Goal: Task Accomplishment & Management: Manage account settings

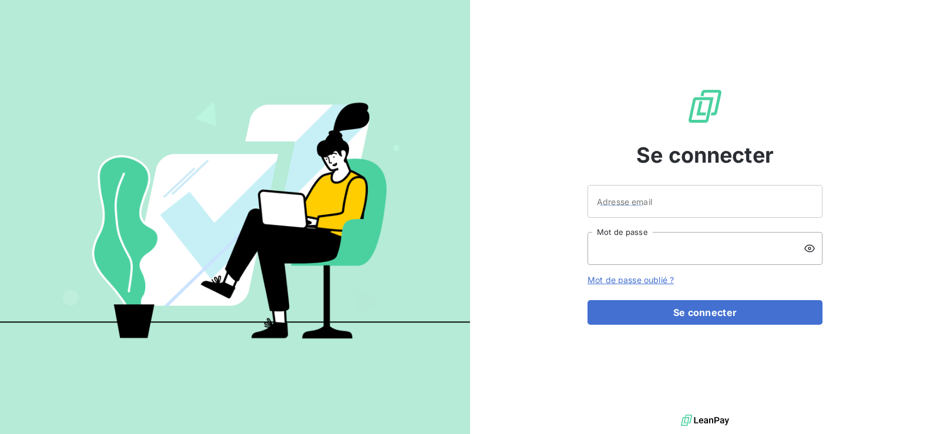
type input "[EMAIL_ADDRESS][DOMAIN_NAME]"
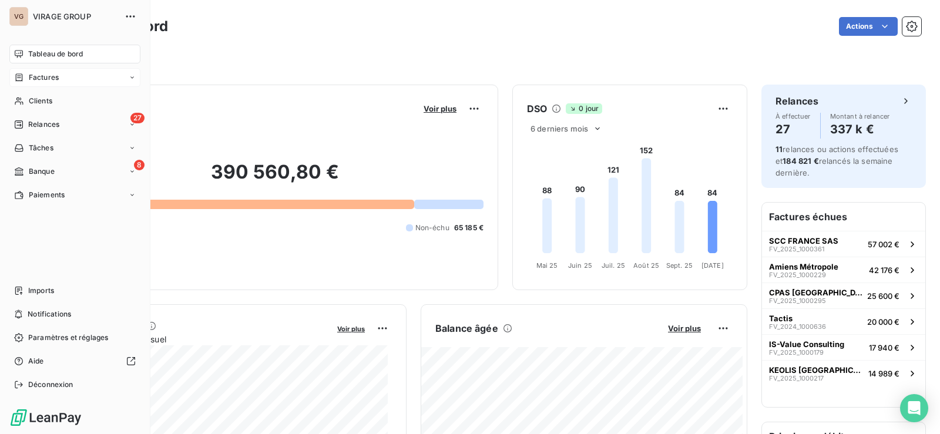
click at [48, 78] on span "Factures" at bounding box center [44, 77] width 30 height 11
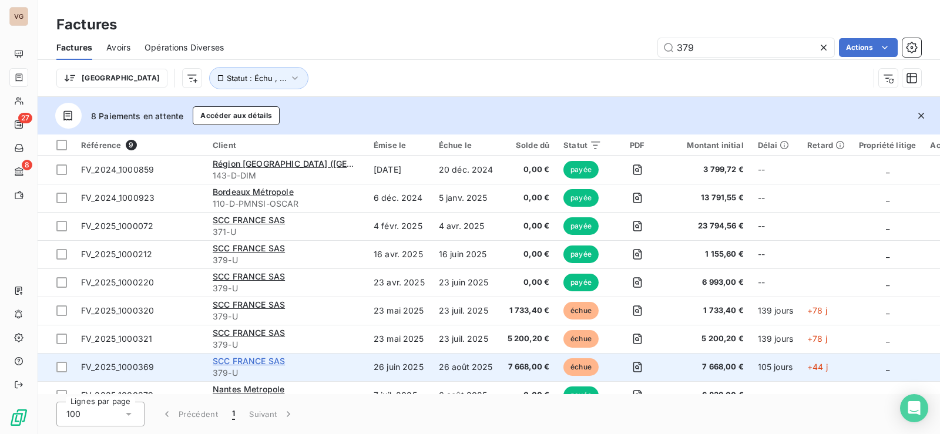
type input "379"
click at [282, 361] on span "SCC FRANCE SAS" at bounding box center [249, 361] width 72 height 10
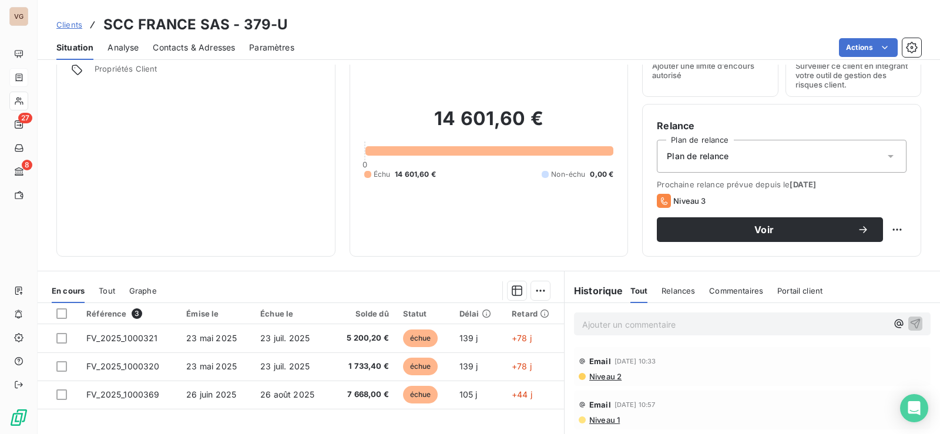
scroll to position [176, 0]
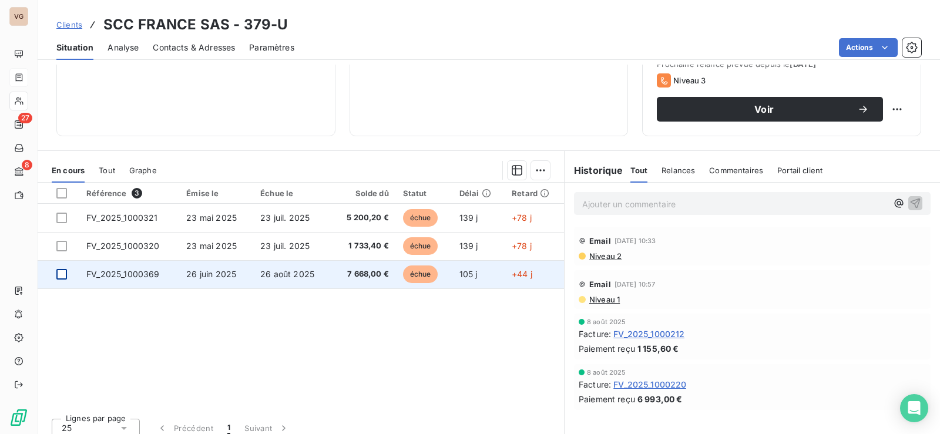
click at [61, 274] on div at bounding box center [61, 274] width 11 height 11
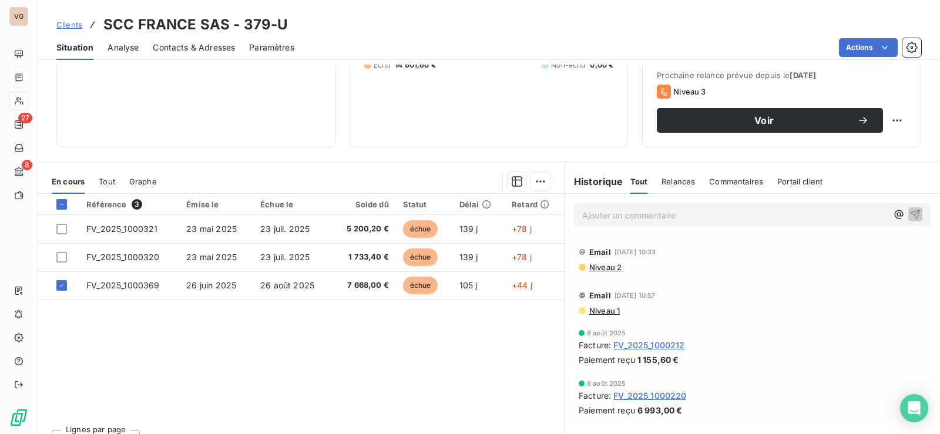
scroll to position [186, 0]
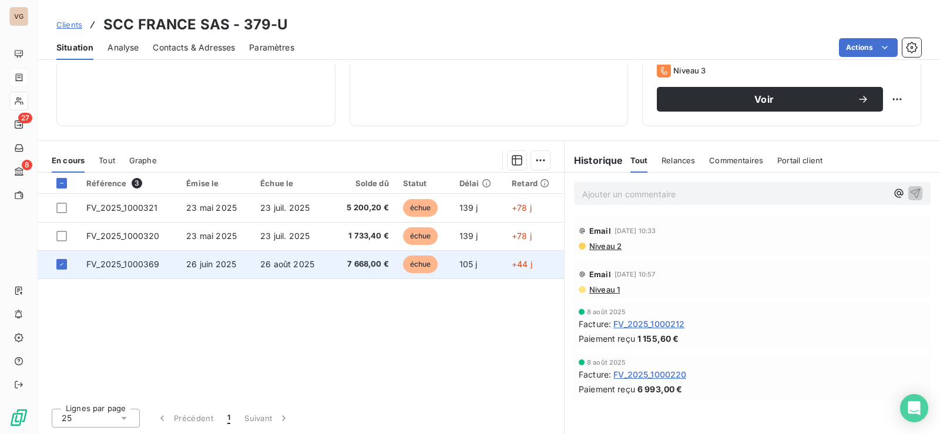
click at [229, 265] on span "26 juin 2025" at bounding box center [211, 264] width 50 height 10
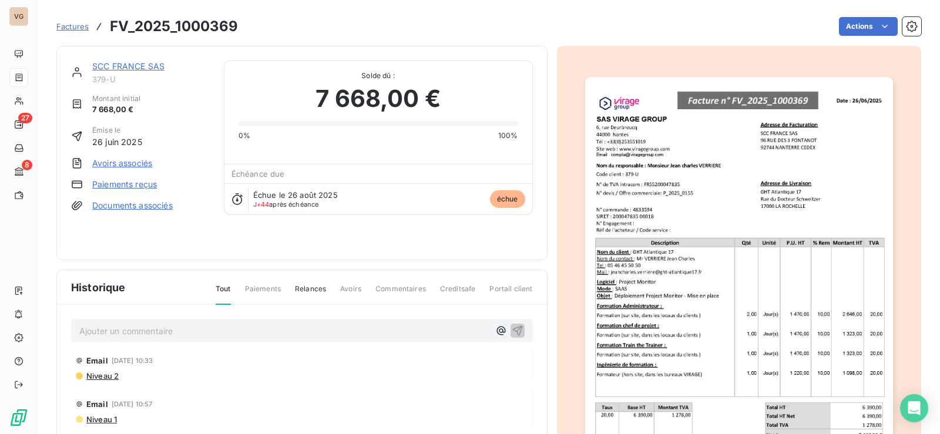
click at [130, 182] on link "Paiements reçus" at bounding box center [124, 185] width 65 height 12
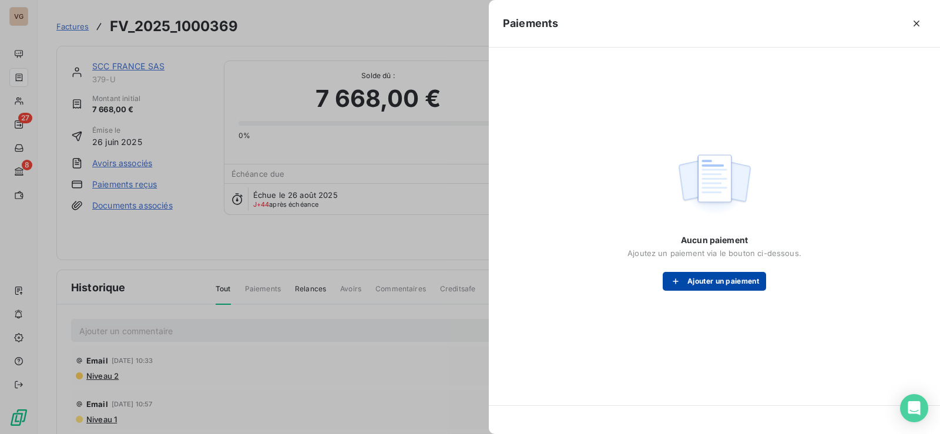
click at [731, 284] on button "Ajouter un paiement" at bounding box center [714, 281] width 103 height 19
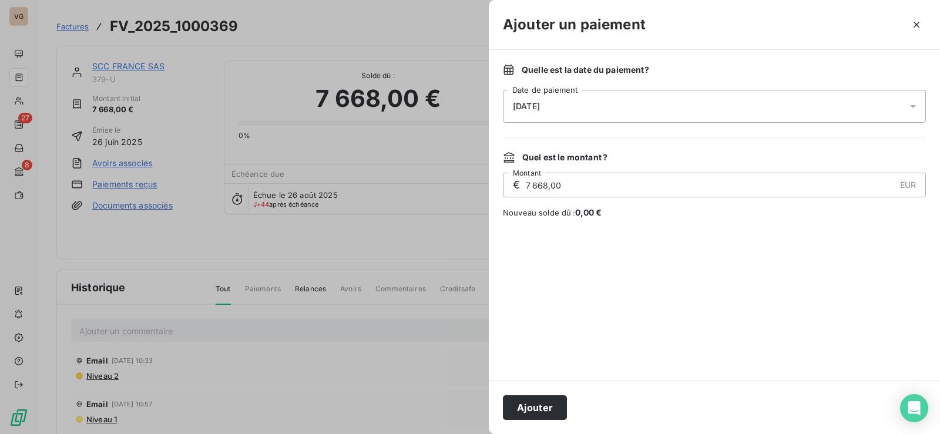
click at [566, 104] on div "[DATE]" at bounding box center [714, 106] width 423 height 33
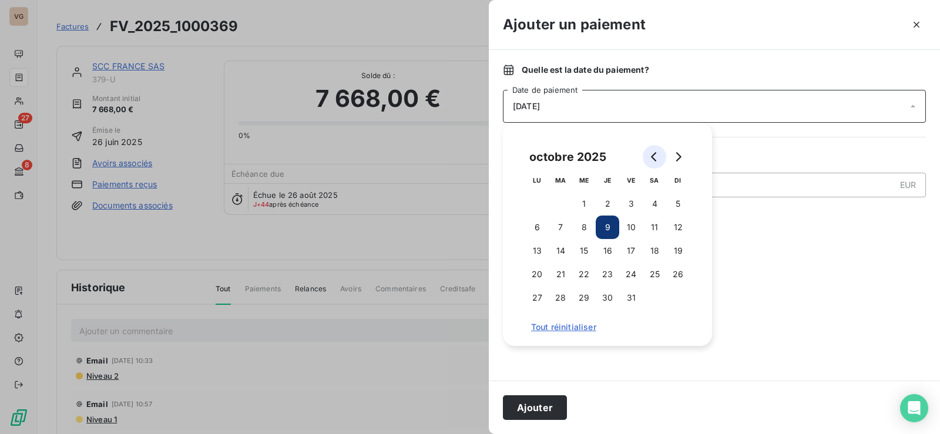
click at [653, 155] on icon "Go to previous month" at bounding box center [654, 156] width 9 height 9
click at [674, 295] on button "31" at bounding box center [678, 298] width 24 height 24
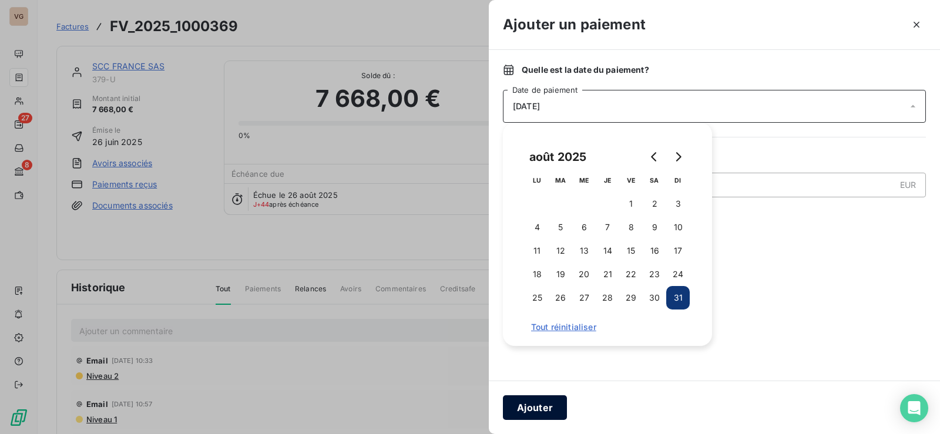
click at [550, 408] on button "Ajouter" at bounding box center [535, 407] width 64 height 25
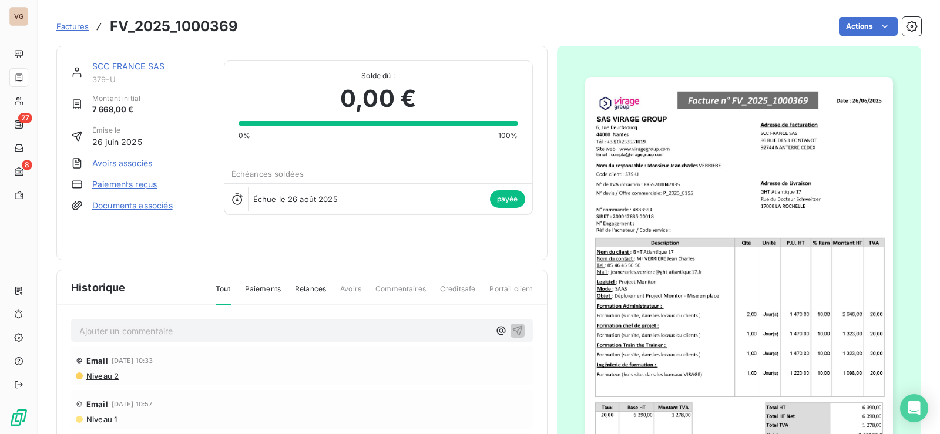
click at [78, 28] on span "Factures" at bounding box center [72, 26] width 32 height 9
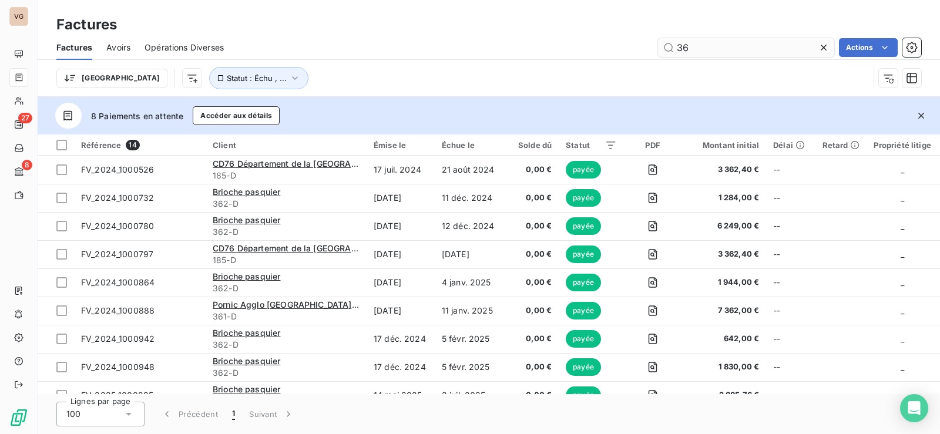
type input "3"
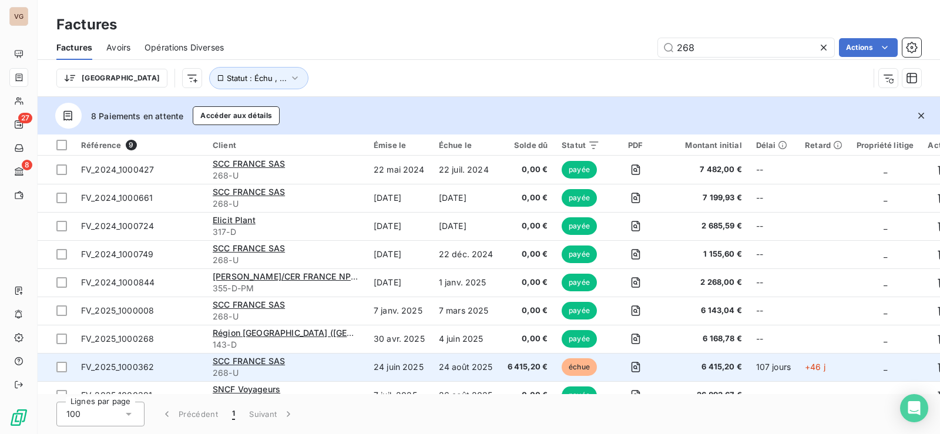
type input "268"
click at [174, 368] on span "FV_2025_1000362" at bounding box center [140, 367] width 118 height 12
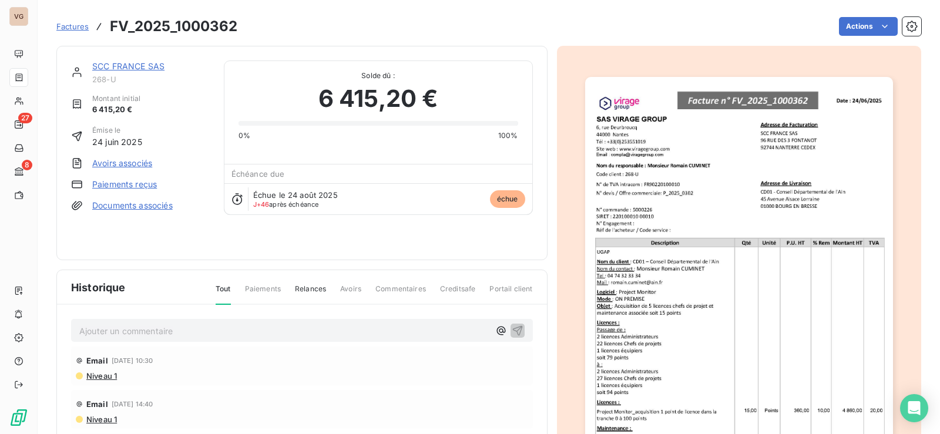
click at [123, 182] on link "Paiements reçus" at bounding box center [124, 185] width 65 height 12
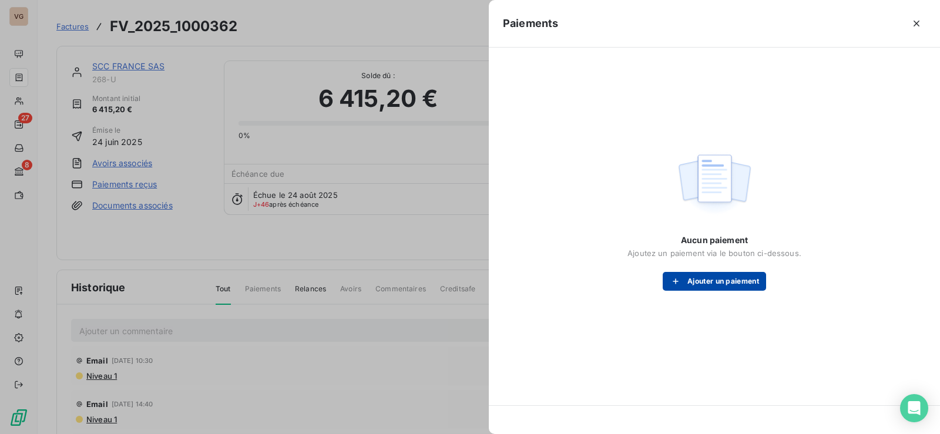
click at [753, 281] on button "Ajouter un paiement" at bounding box center [714, 281] width 103 height 19
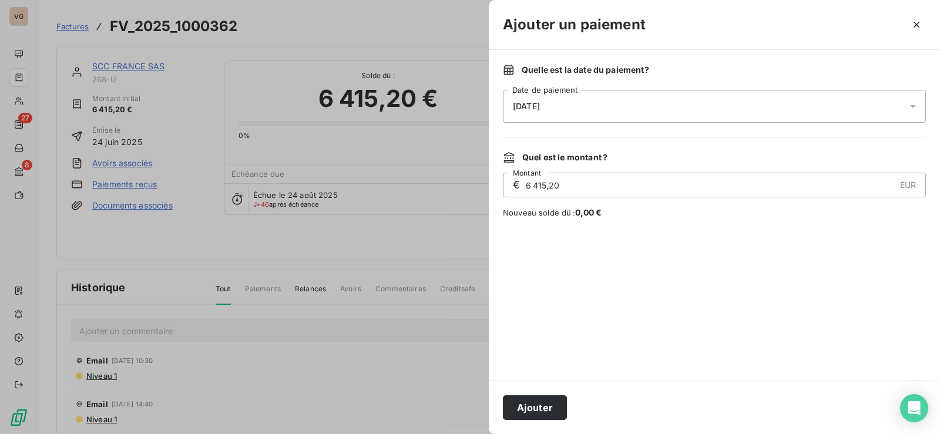
click at [581, 105] on div "[DATE]" at bounding box center [714, 106] width 423 height 33
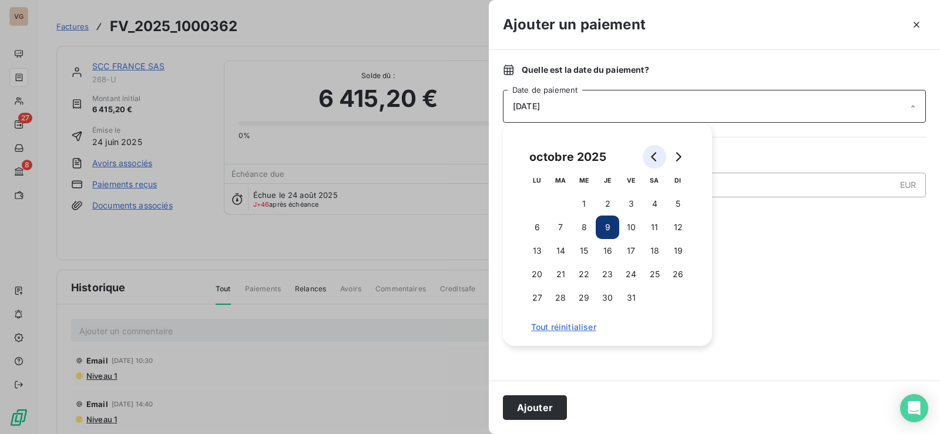
click at [654, 156] on icon "Go to previous month" at bounding box center [654, 156] width 9 height 9
click at [671, 293] on button "31" at bounding box center [678, 298] width 24 height 24
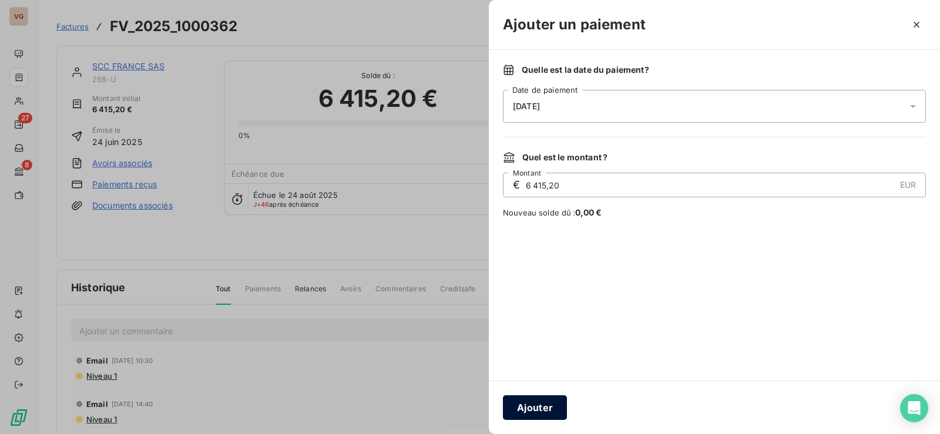
click at [532, 407] on button "Ajouter" at bounding box center [535, 407] width 64 height 25
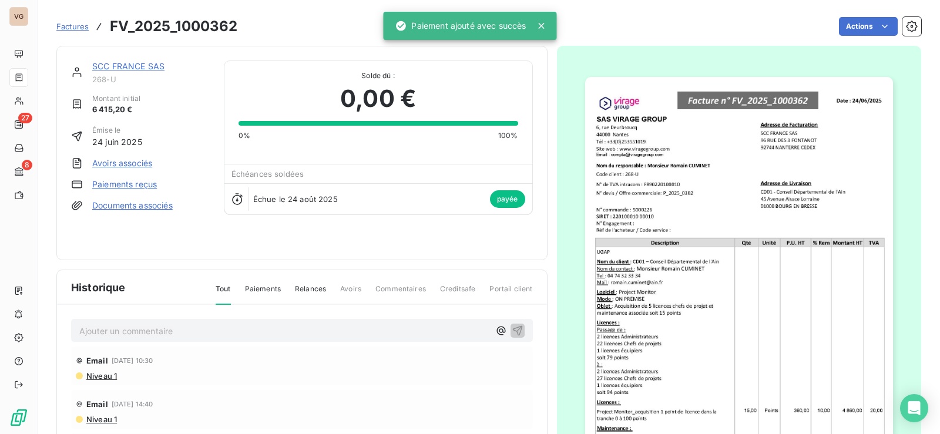
click at [75, 26] on span "Factures" at bounding box center [72, 26] width 32 height 9
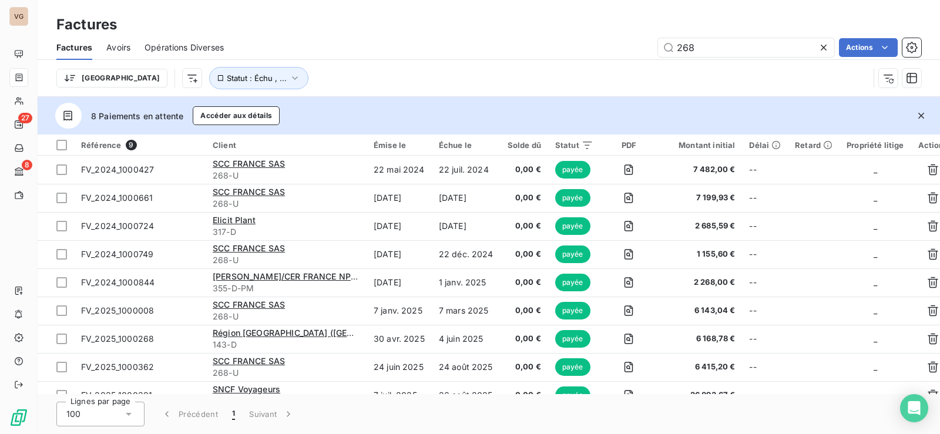
drag, startPoint x: 725, startPoint y: 45, endPoint x: 622, endPoint y: 58, distance: 104.2
click at [622, 57] on div "Factures Avoirs Opérations Diverses 268 Actions" at bounding box center [489, 47] width 903 height 25
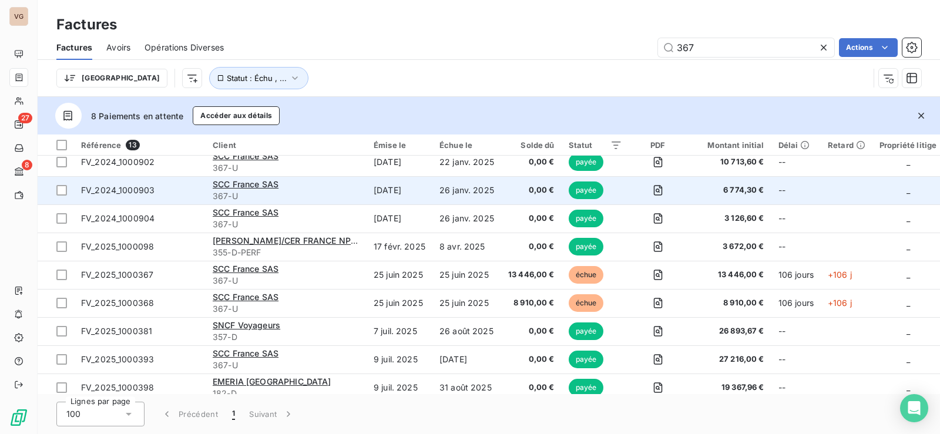
scroll to position [133, 0]
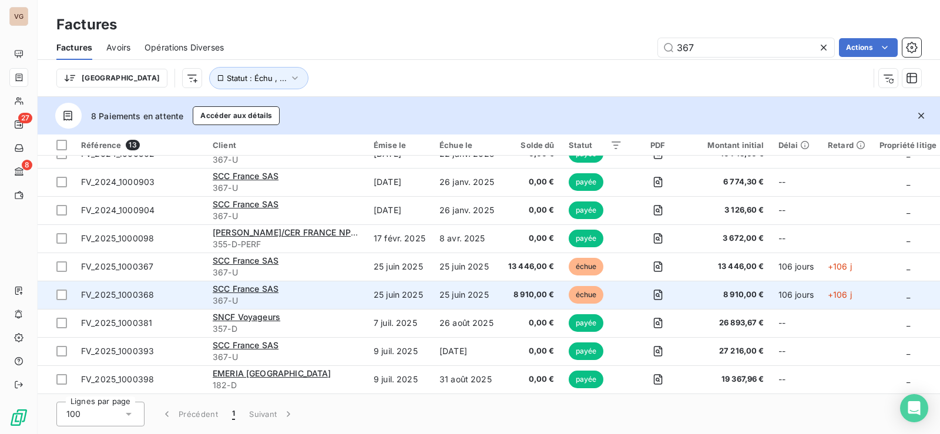
type input "367"
click at [178, 291] on span "FV_2025_1000368" at bounding box center [140, 295] width 118 height 12
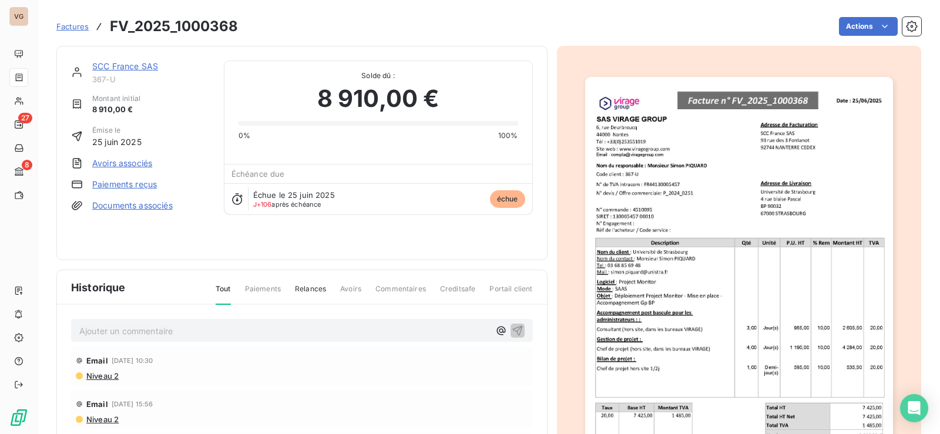
click at [138, 185] on link "Paiements reçus" at bounding box center [124, 185] width 65 height 12
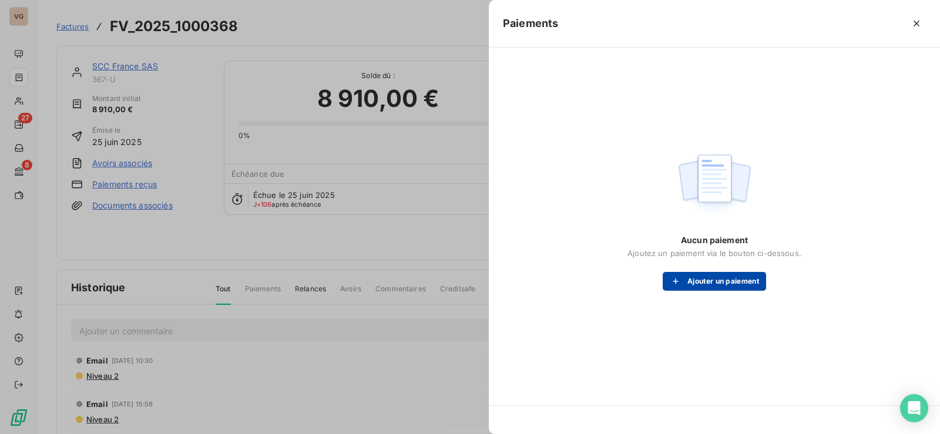
click at [714, 276] on button "Ajouter un paiement" at bounding box center [714, 281] width 103 height 19
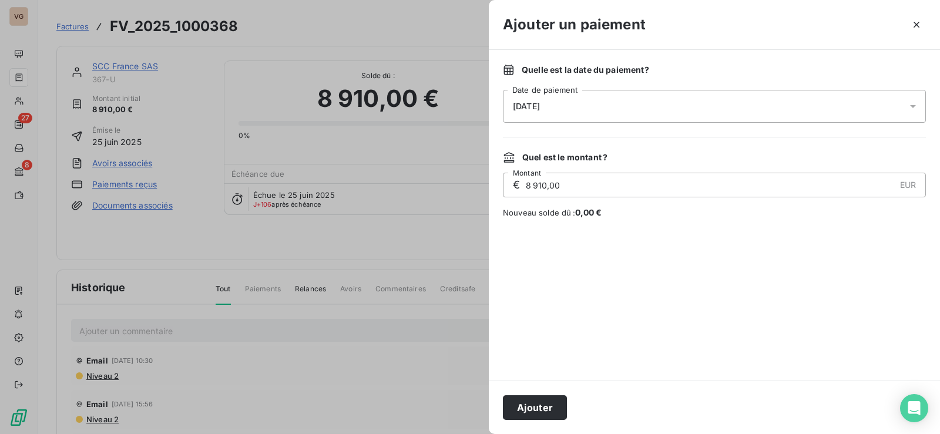
click at [574, 108] on div "[DATE]" at bounding box center [714, 106] width 423 height 33
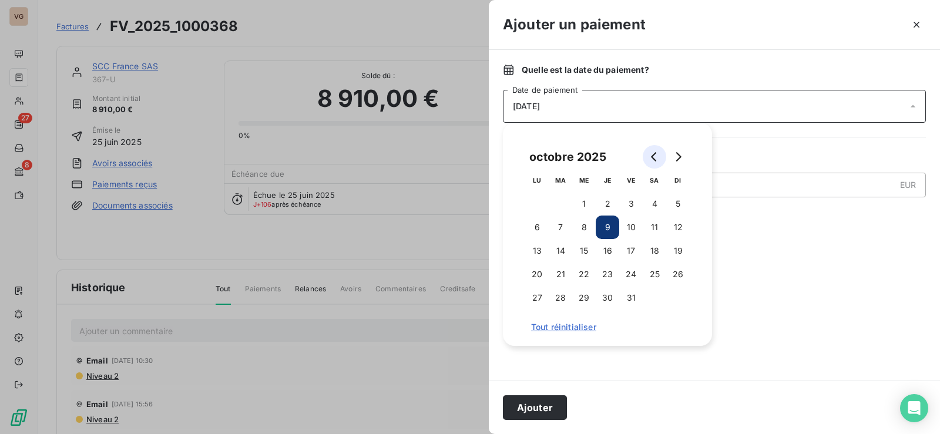
click at [655, 154] on icon "Go to previous month" at bounding box center [653, 156] width 5 height 9
click at [680, 300] on button "31" at bounding box center [678, 298] width 24 height 24
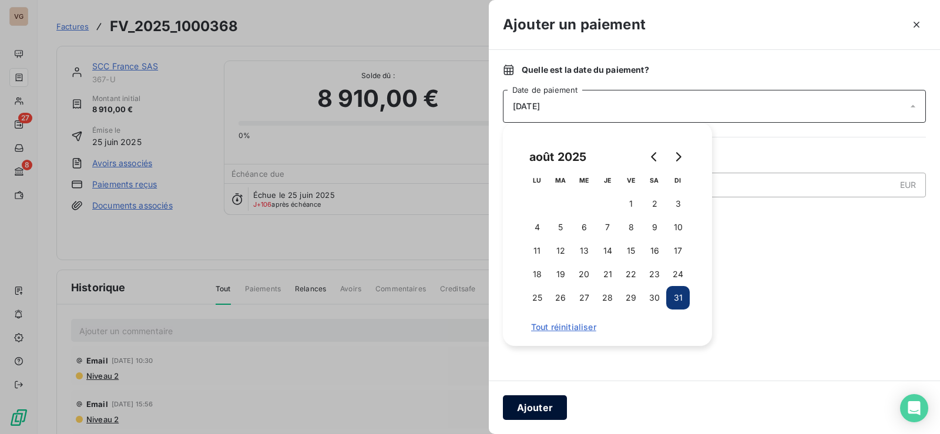
click at [535, 405] on button "Ajouter" at bounding box center [535, 407] width 64 height 25
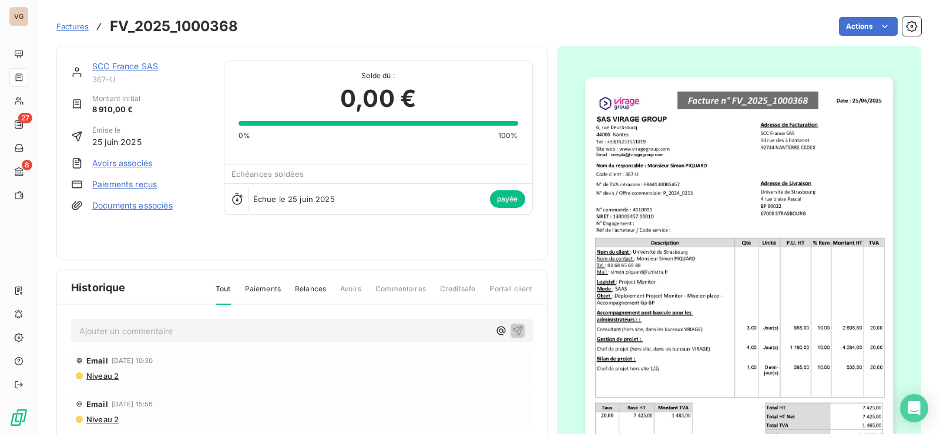
click at [75, 28] on span "Factures" at bounding box center [72, 26] width 32 height 9
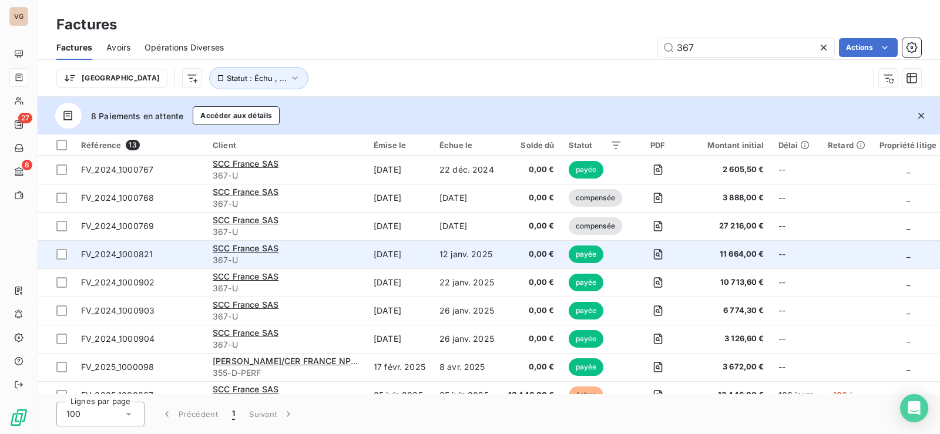
scroll to position [133, 0]
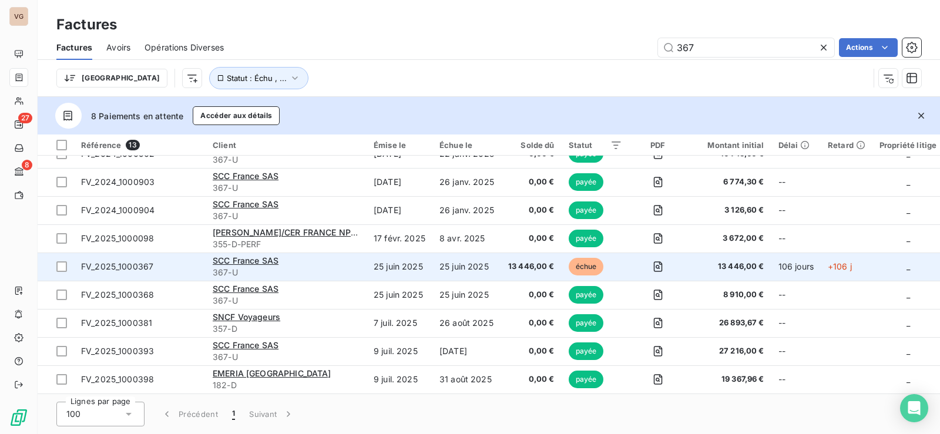
click at [155, 262] on span "FV_2025_1000367" at bounding box center [140, 267] width 118 height 12
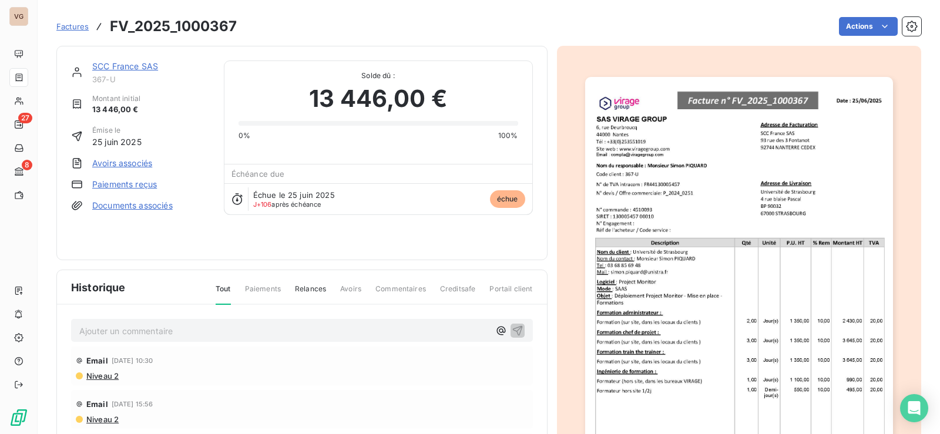
click at [124, 182] on link "Paiements reçus" at bounding box center [124, 185] width 65 height 12
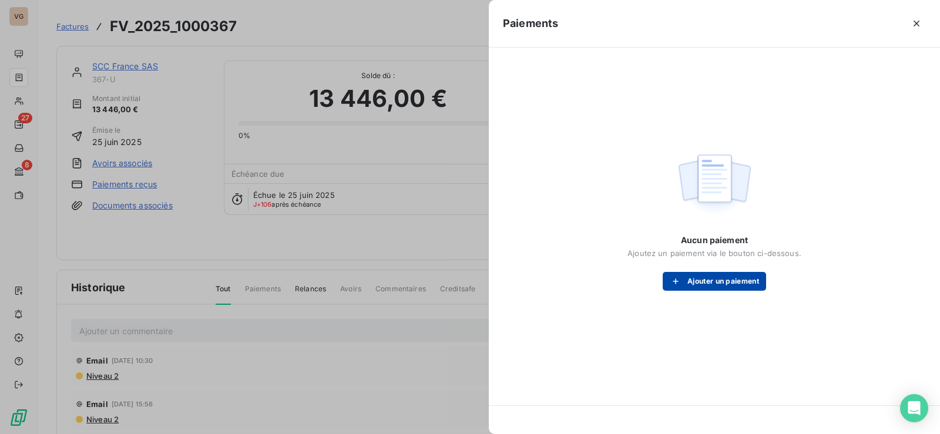
click at [723, 277] on button "Ajouter un paiement" at bounding box center [714, 281] width 103 height 19
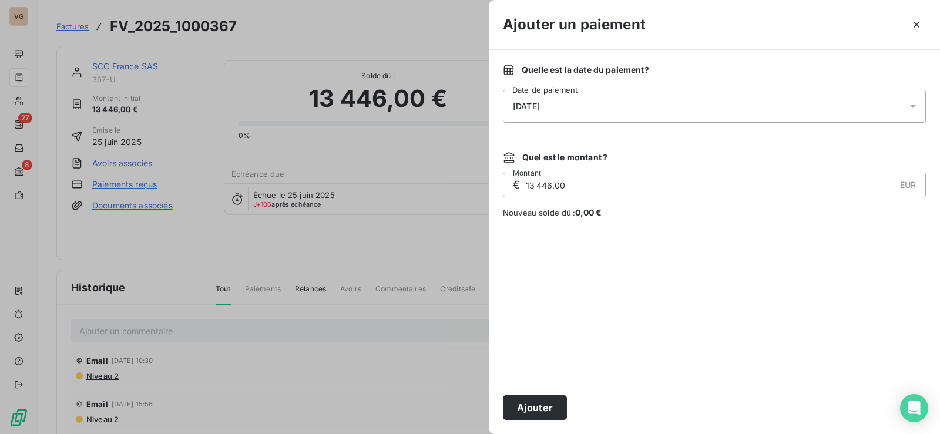
click at [626, 108] on div "[DATE]" at bounding box center [714, 106] width 423 height 33
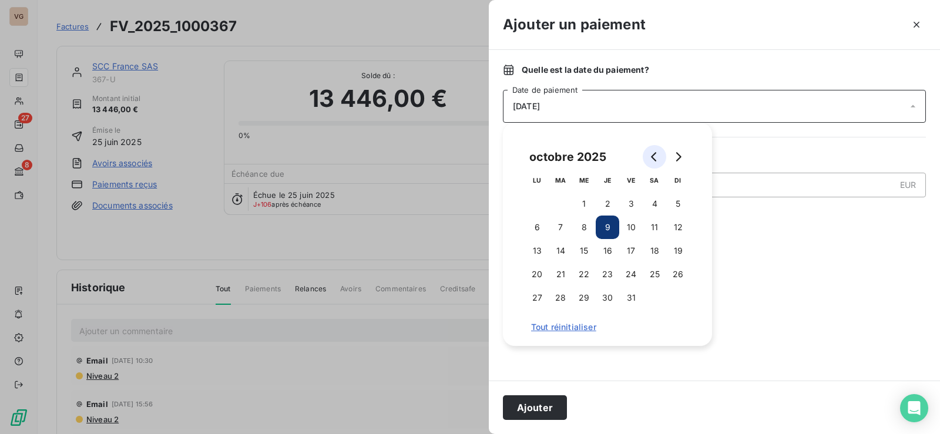
click at [653, 155] on icon "Go to previous month" at bounding box center [653, 156] width 5 height 9
click at [653, 156] on icon "Go to previous month" at bounding box center [653, 156] width 5 height 9
click at [672, 297] on button "31" at bounding box center [678, 298] width 24 height 24
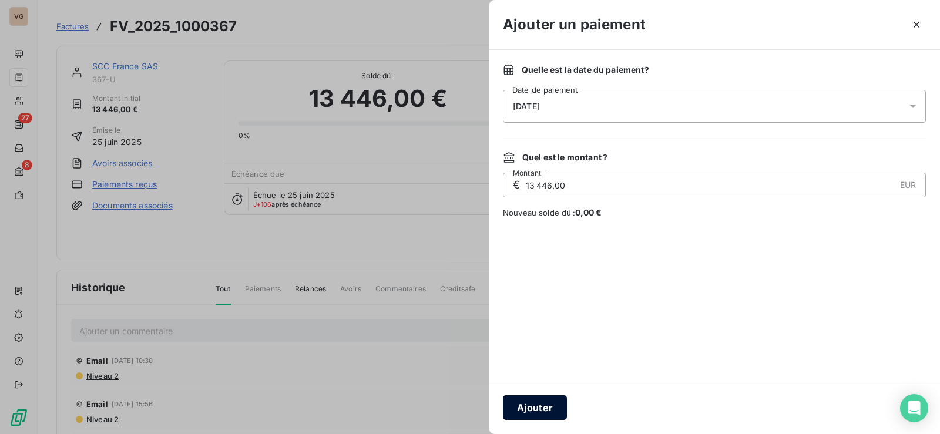
click at [533, 412] on button "Ajouter" at bounding box center [535, 407] width 64 height 25
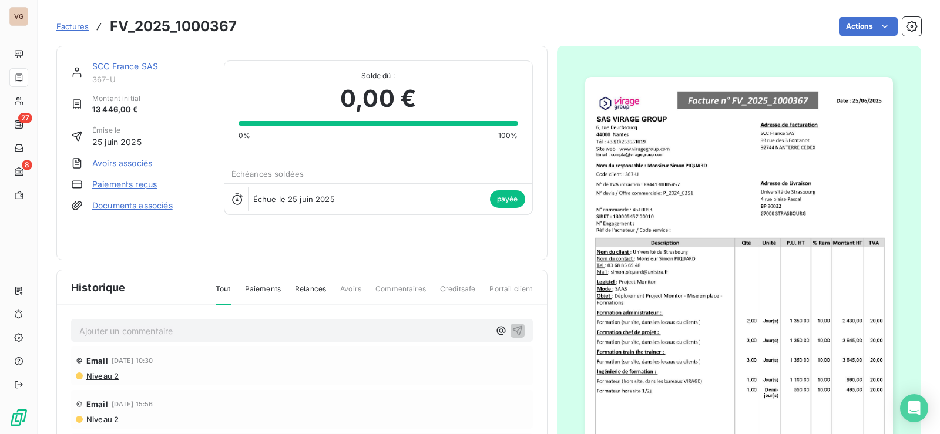
click at [69, 28] on span "Factures" at bounding box center [72, 26] width 32 height 9
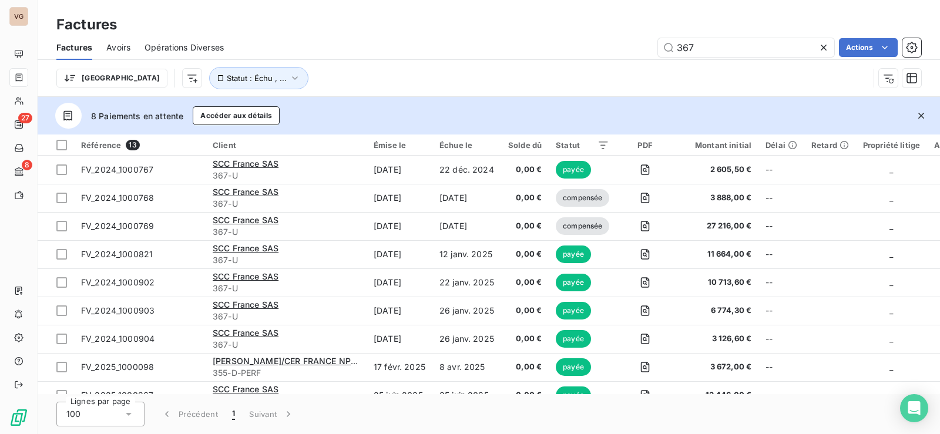
drag, startPoint x: 704, startPoint y: 51, endPoint x: 604, endPoint y: 69, distance: 101.4
click at [604, 68] on div "Factures Avoirs Opérations Diverses 367 Actions Trier Statut : Échu , ..." at bounding box center [489, 65] width 903 height 61
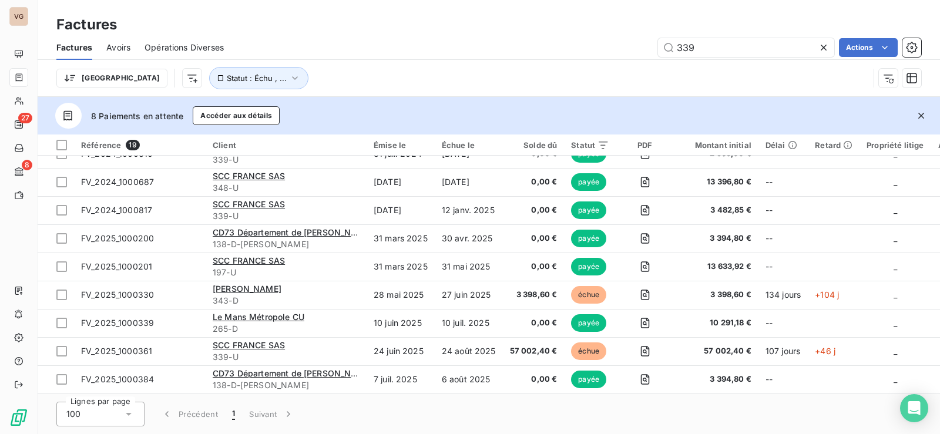
scroll to position [303, 0]
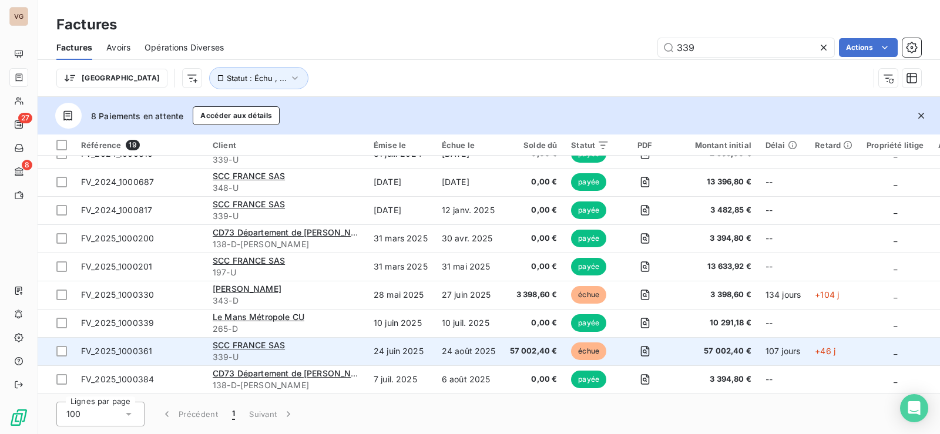
type input "339"
click at [184, 347] on span "FV_2025_1000361" at bounding box center [140, 352] width 118 height 12
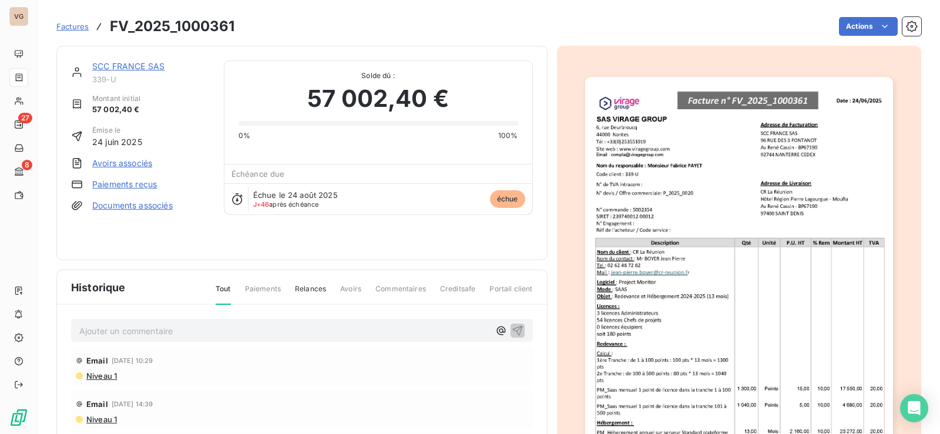
click at [136, 184] on link "Paiements reçus" at bounding box center [124, 185] width 65 height 12
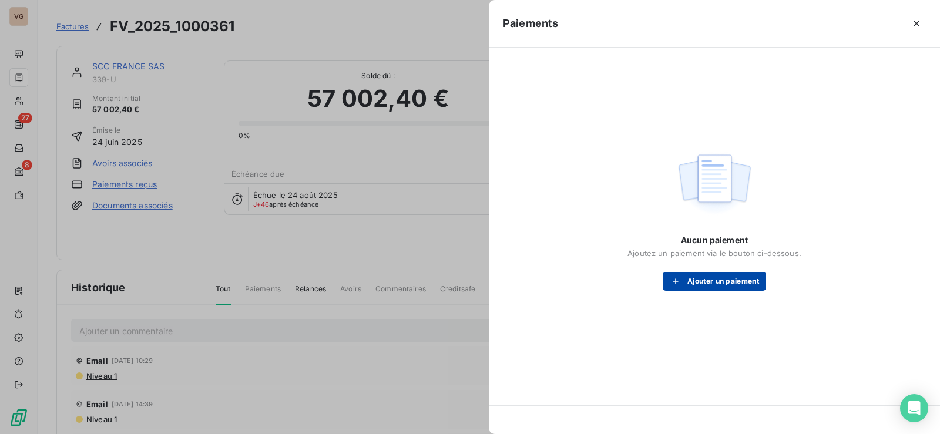
click at [740, 278] on button "Ajouter un paiement" at bounding box center [714, 281] width 103 height 19
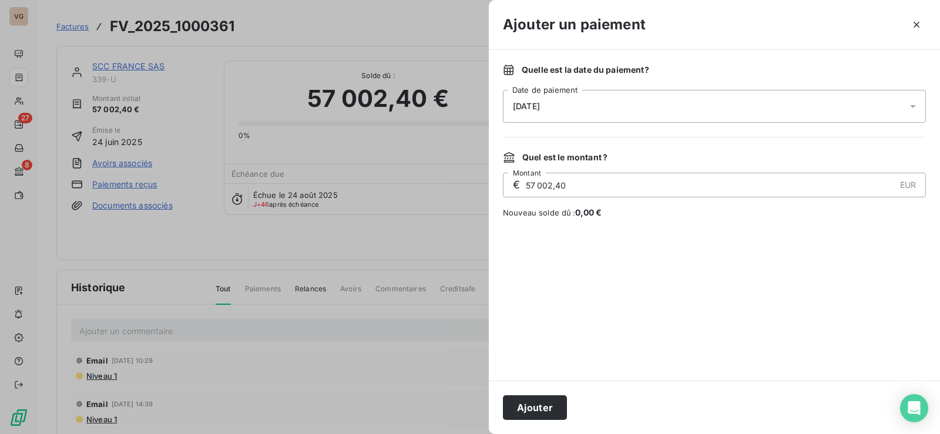
click at [576, 109] on div "[DATE]" at bounding box center [714, 106] width 423 height 33
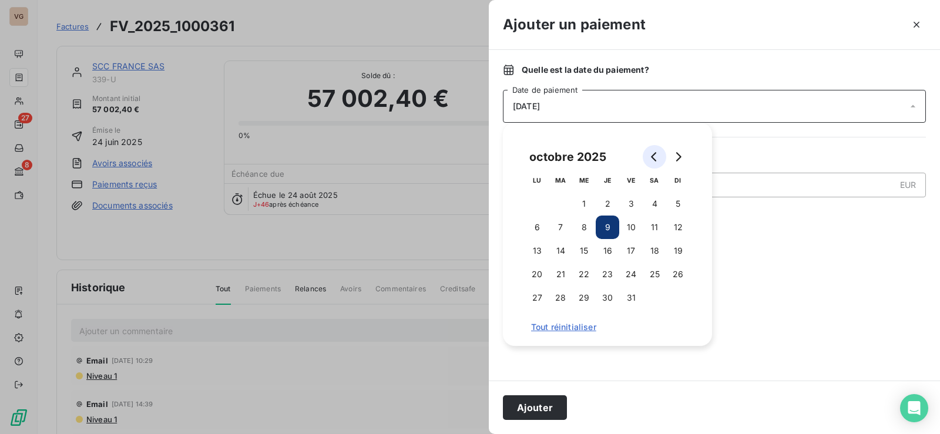
click at [653, 156] on icon "Go to previous month" at bounding box center [653, 156] width 5 height 9
click at [675, 291] on button "31" at bounding box center [678, 298] width 24 height 24
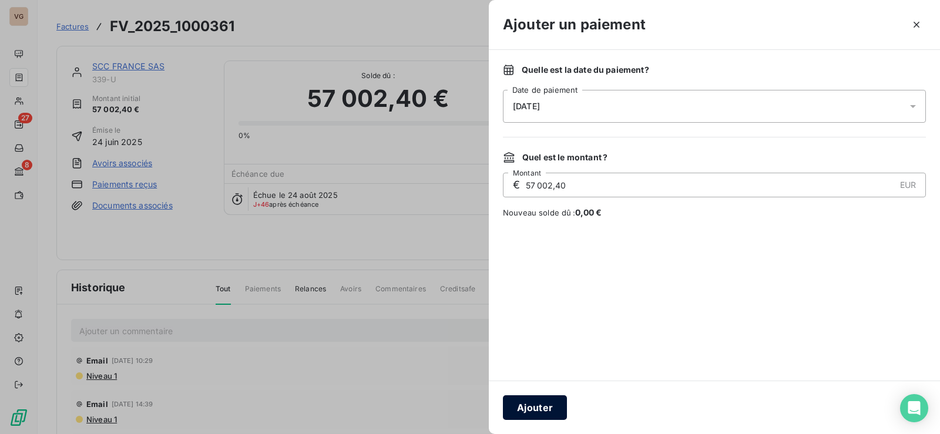
click at [535, 401] on button "Ajouter" at bounding box center [535, 407] width 64 height 25
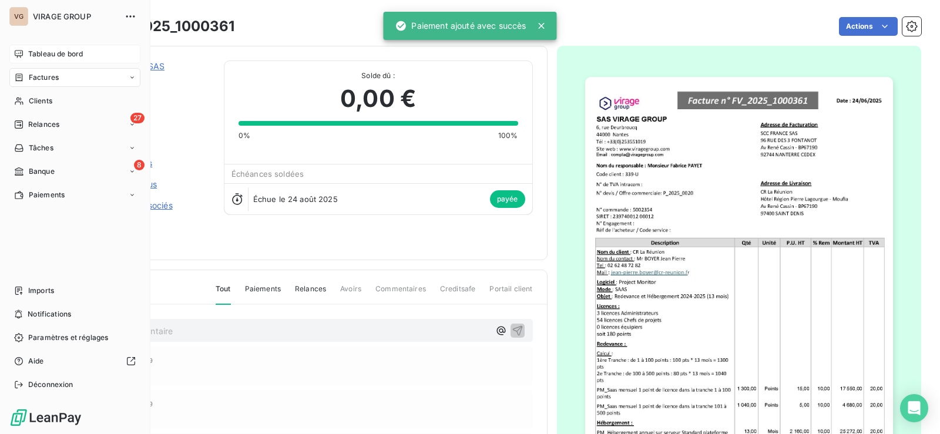
click at [50, 53] on span "Tableau de bord" at bounding box center [55, 54] width 55 height 11
